Goal: Check status

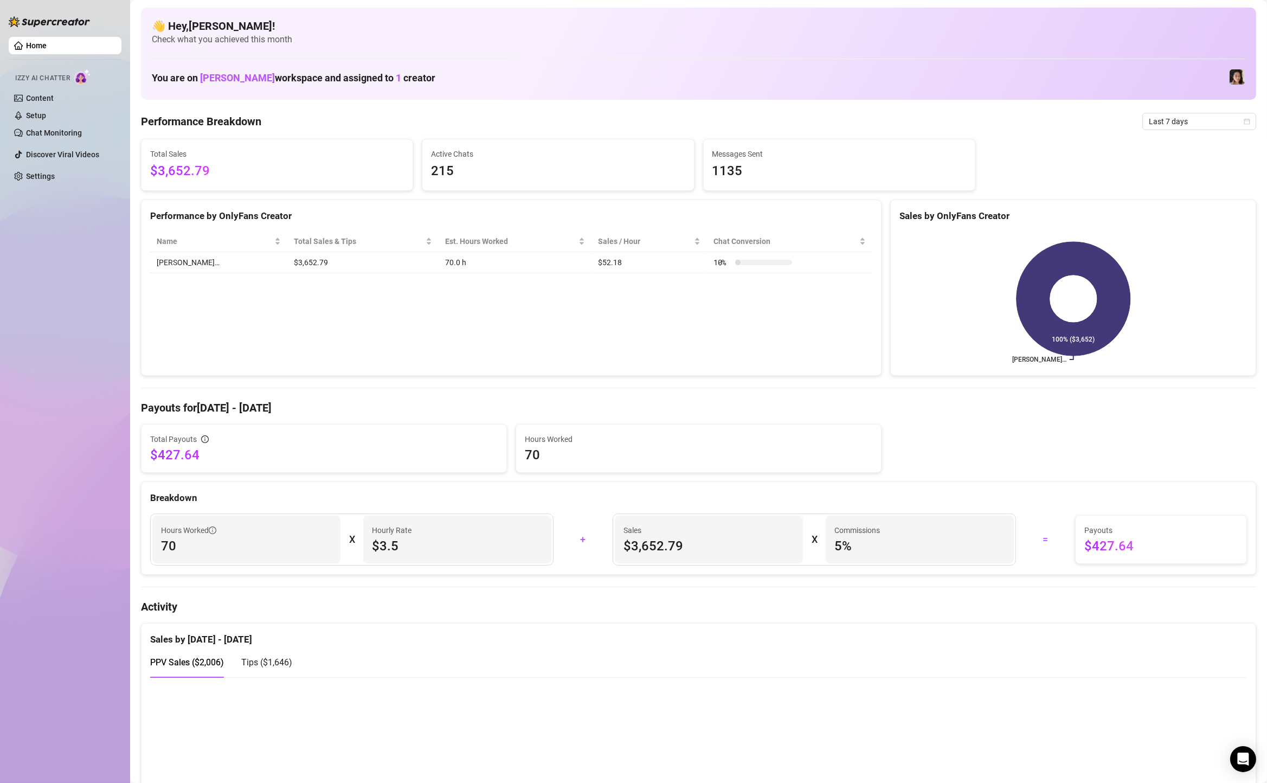
click at [1196, 119] on span "Last 7 days" at bounding box center [1199, 121] width 101 height 16
click at [1179, 212] on div "Custom date" at bounding box center [1199, 213] width 97 height 12
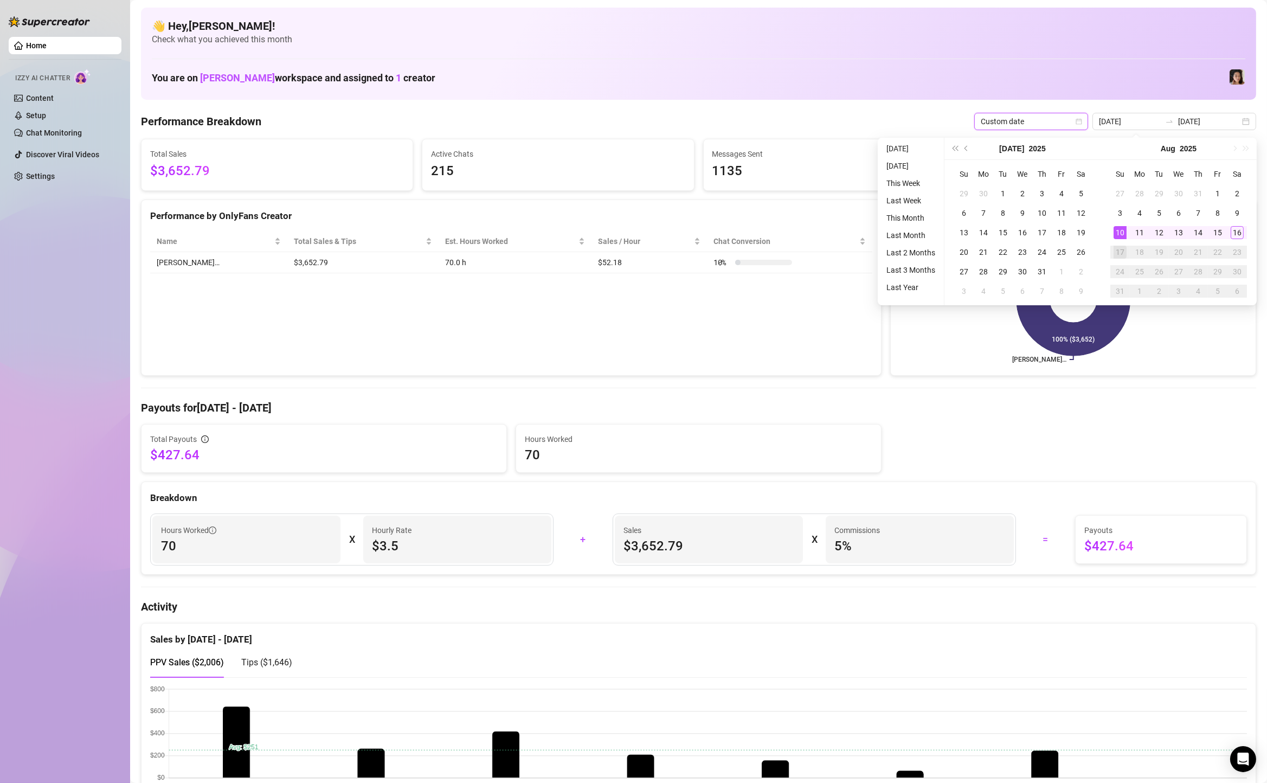
type input "[DATE]"
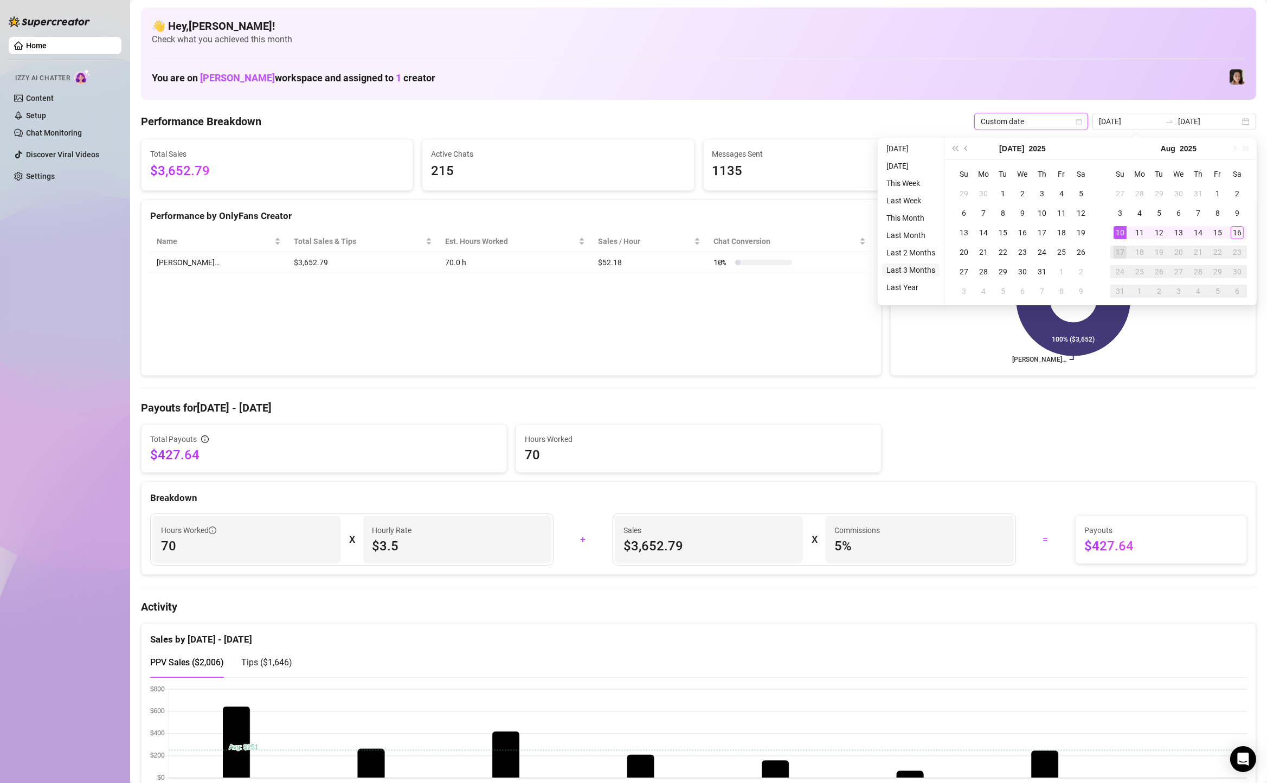
type input "[DATE]"
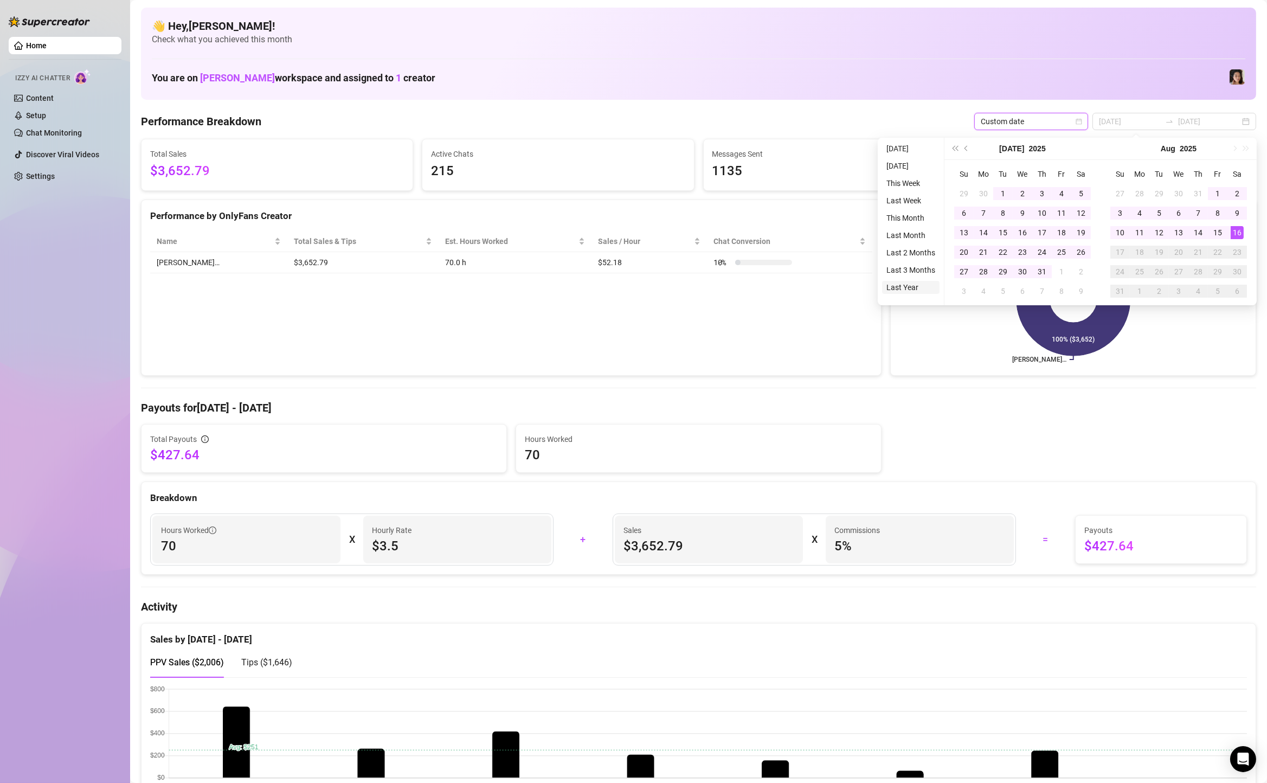
type input "[DATE]"
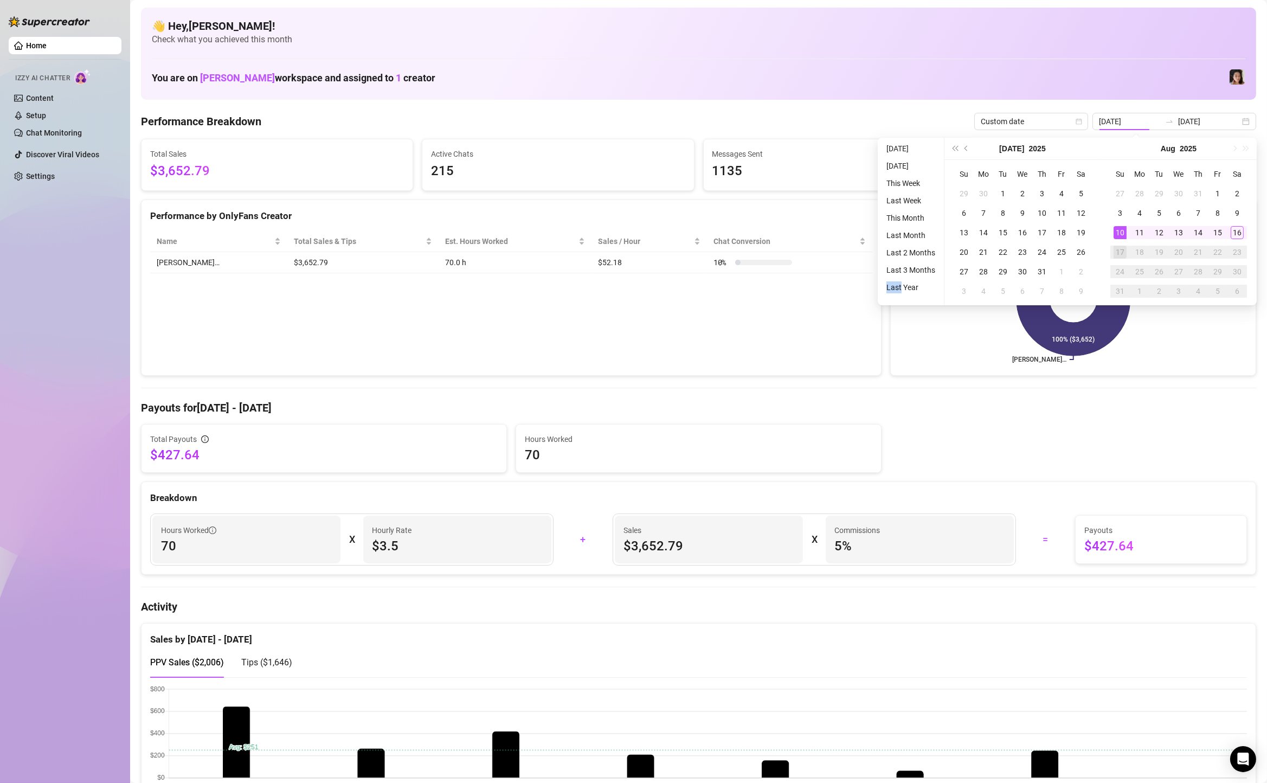
type input "[DATE]"
drag, startPoint x: 901, startPoint y: 290, endPoint x: 906, endPoint y: 271, distance: 19.6
click at [906, 271] on ul "[DATE] [DATE] This Week Last Week This Month Last Month Last 2 Months Last 3 Mo…" at bounding box center [911, 222] width 67 height 168
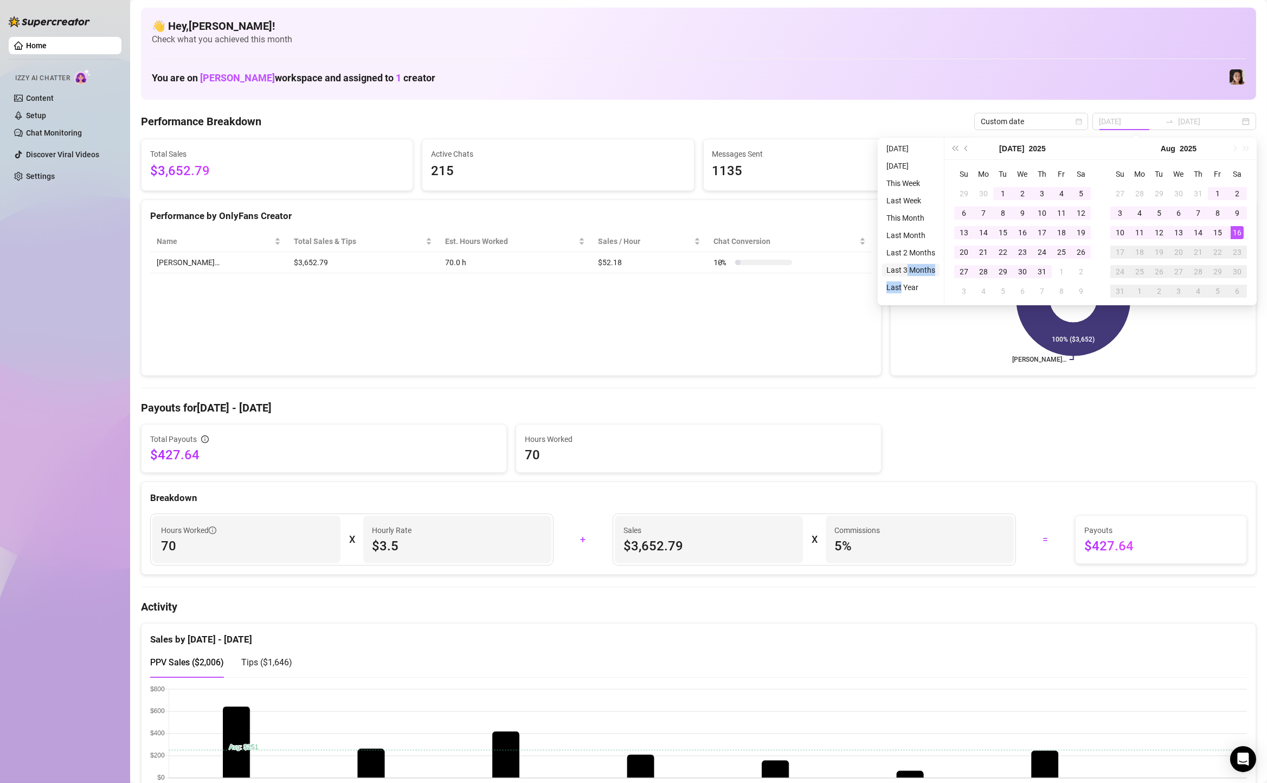
click at [906, 270] on li "Last 3 Months" at bounding box center [910, 270] width 57 height 13
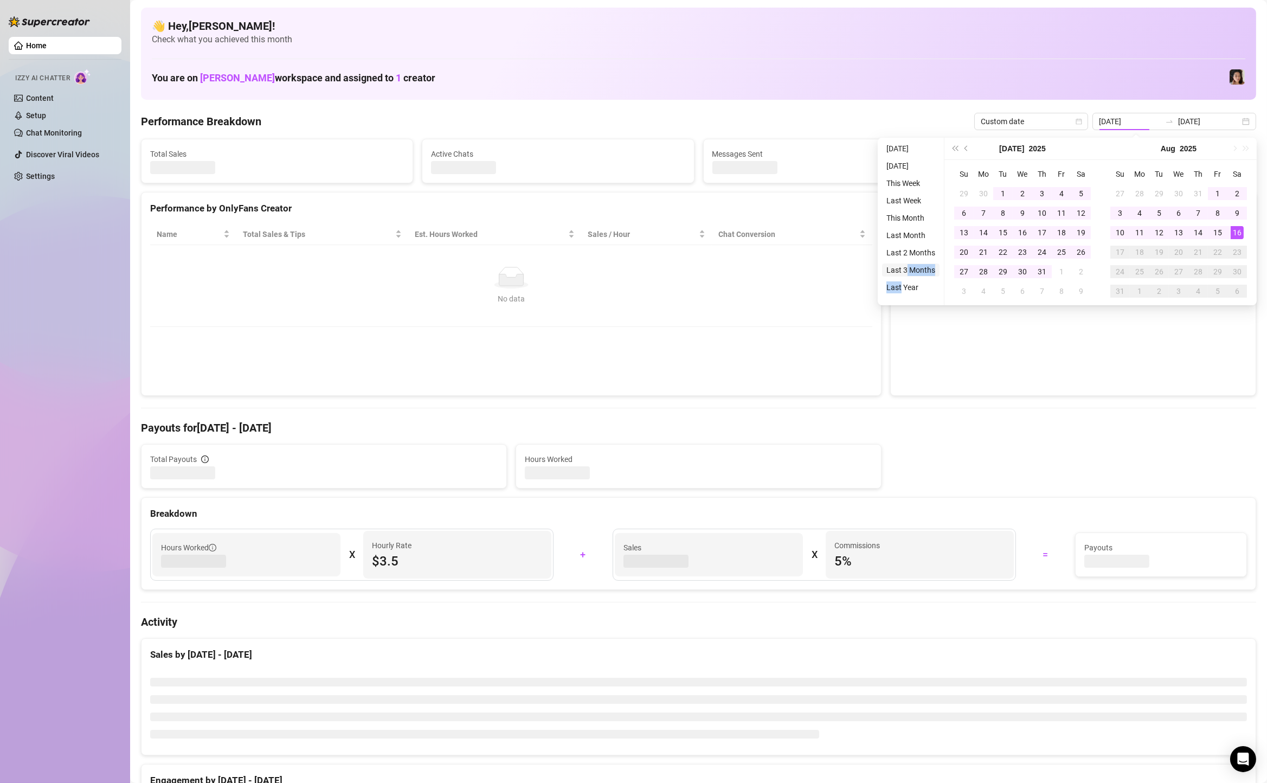
type input "[DATE]"
